Goal: Task Accomplishment & Management: Manage account settings

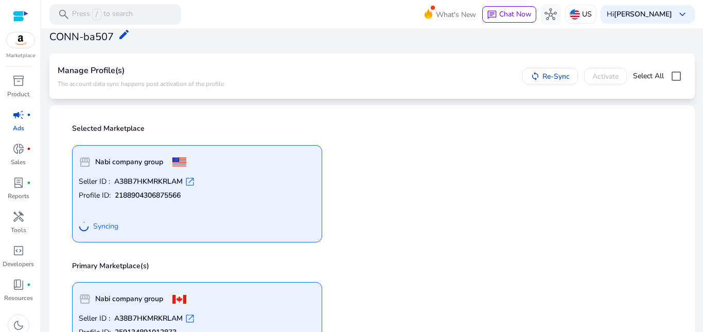
scroll to position [34, 0]
click at [109, 227] on span "Syncing" at bounding box center [105, 227] width 25 height 10
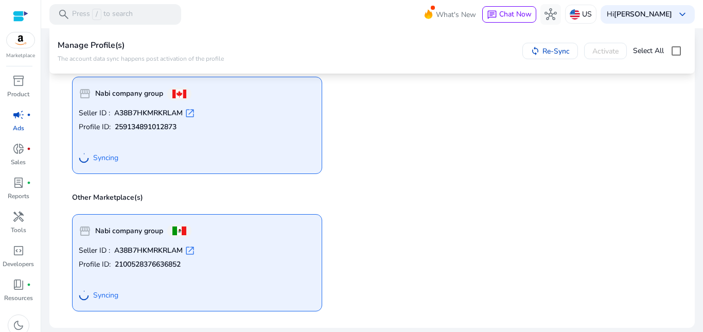
scroll to position [0, 0]
click at [659, 20] on div "Hi [PERSON_NAME] keyboard_arrow_down" at bounding box center [648, 14] width 94 height 19
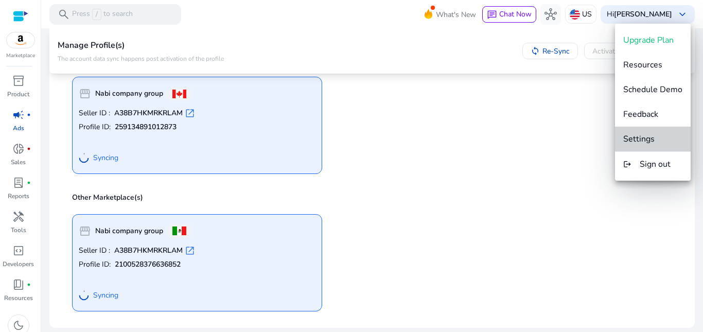
click at [656, 138] on span "Settings" at bounding box center [652, 138] width 59 height 11
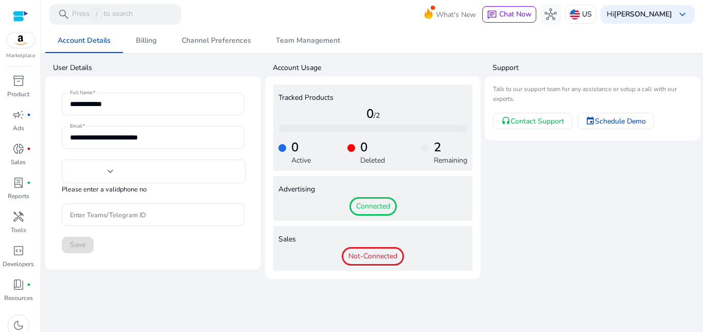
type input "**"
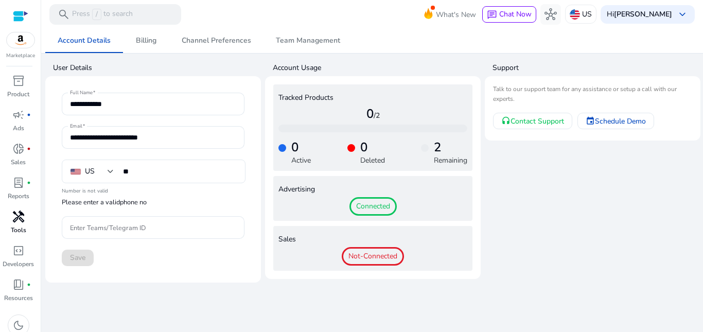
click at [21, 216] on span "handyman" at bounding box center [18, 217] width 12 height 12
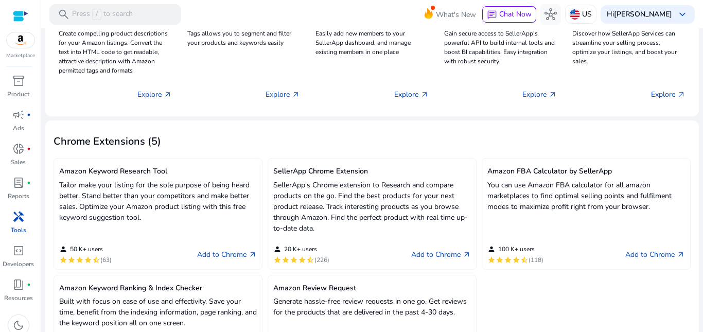
scroll to position [257, 0]
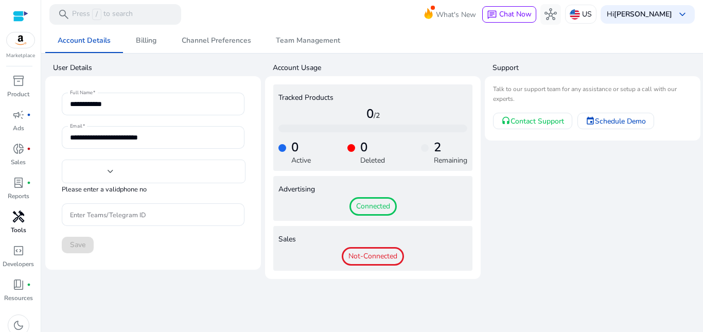
type input "**"
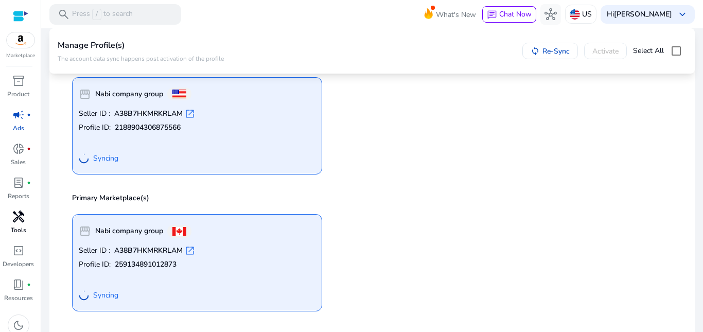
scroll to position [103, 0]
click at [111, 153] on span "Syncing" at bounding box center [105, 158] width 25 height 10
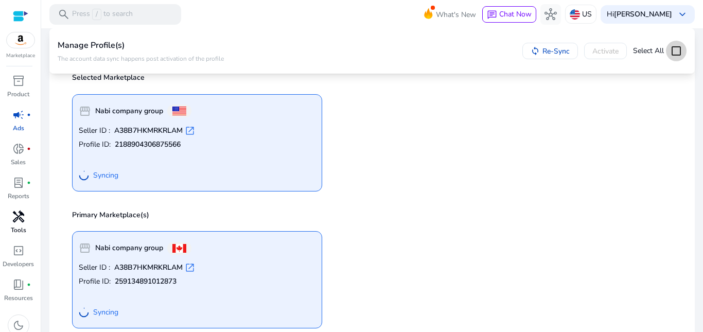
scroll to position [34, 0]
